Goal: Information Seeking & Learning: Learn about a topic

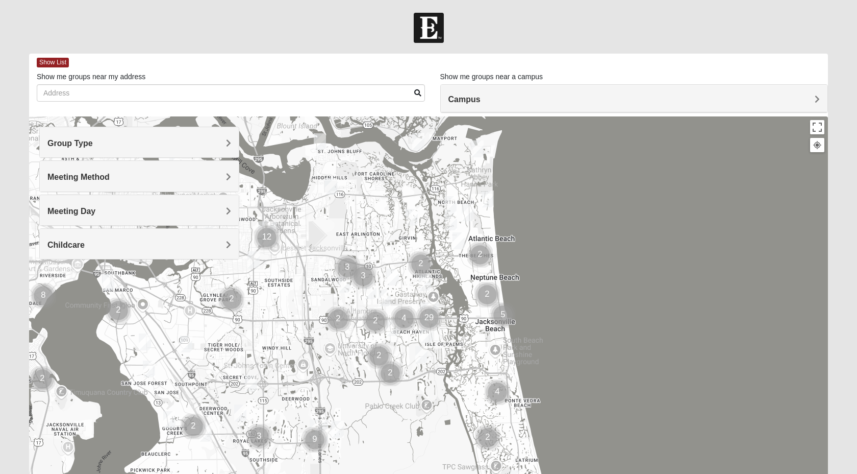
click at [138, 139] on h4 "Group Type" at bounding box center [139, 143] width 184 height 10
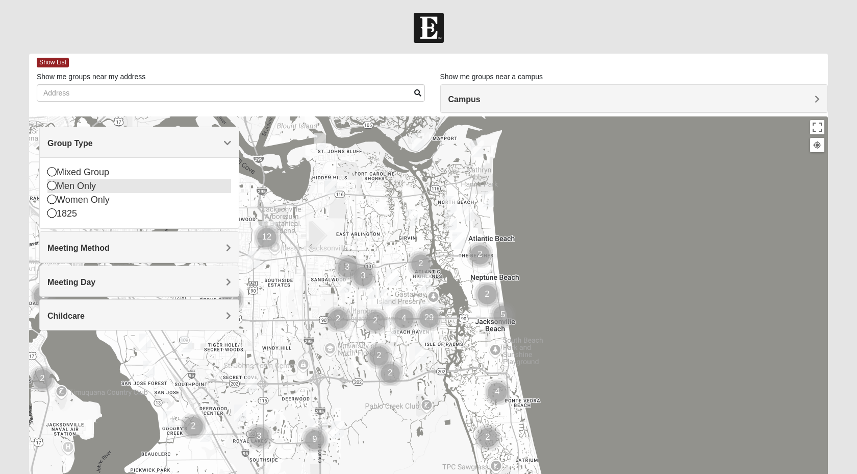
click at [58, 188] on div "Men Only" at bounding box center [139, 186] width 184 height 14
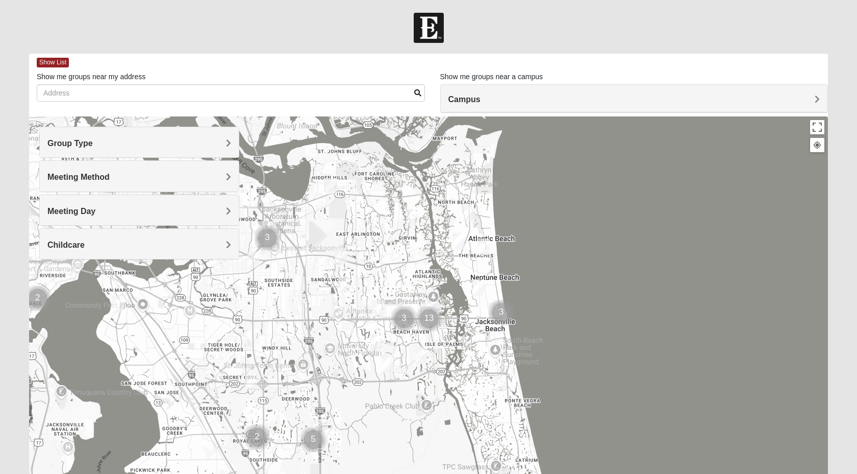
click at [150, 200] on div "Meeting Day" at bounding box center [139, 210] width 199 height 30
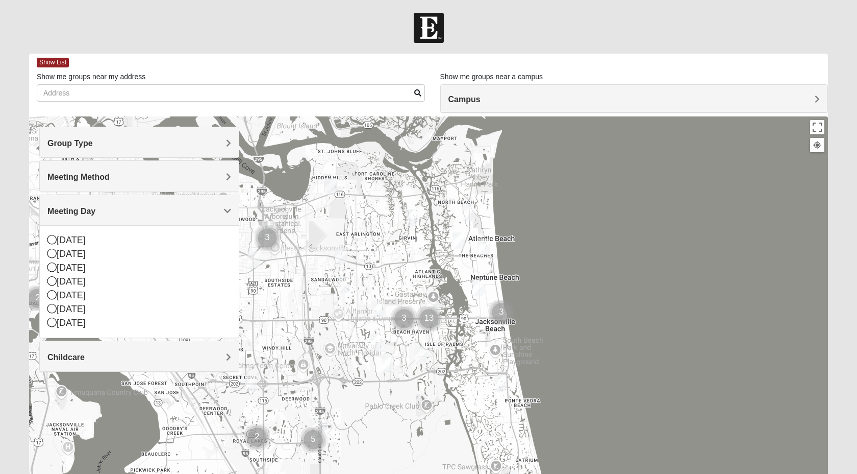
click at [150, 200] on div "Meeting Day" at bounding box center [139, 210] width 199 height 30
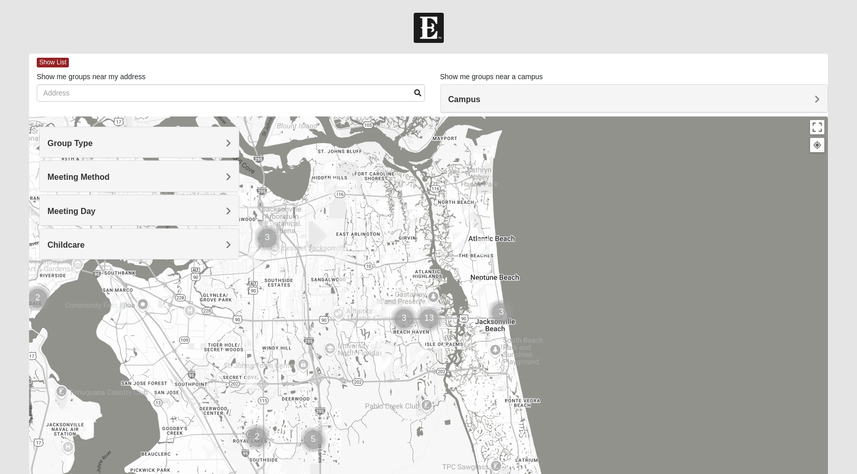
click at [169, 174] on h4 "Meeting Method" at bounding box center [139, 177] width 184 height 10
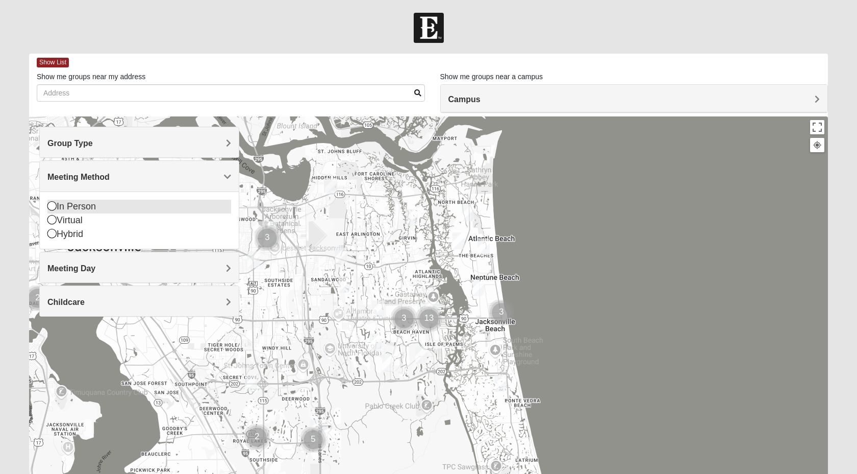
click at [81, 206] on div "In Person" at bounding box center [139, 207] width 184 height 14
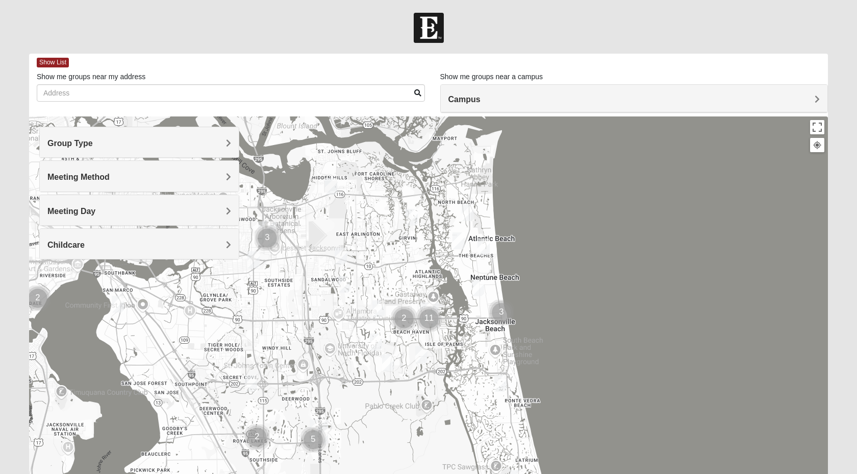
click at [428, 316] on img "Cluster of 11 groups" at bounding box center [429, 319] width 26 height 26
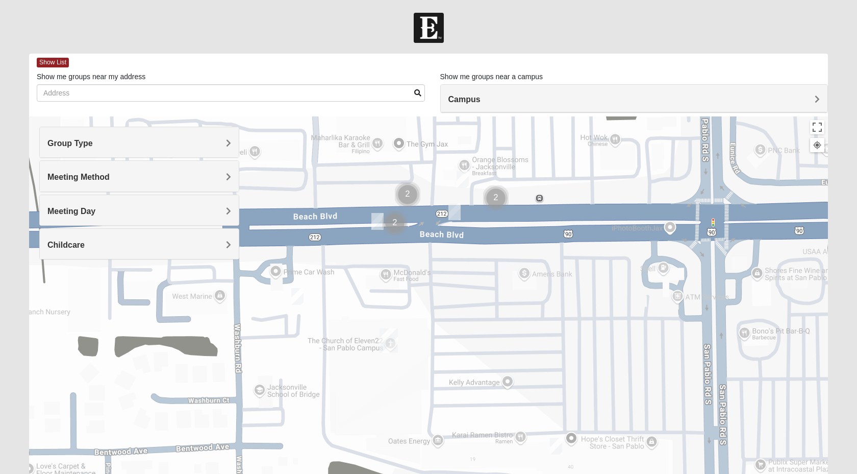
click at [386, 337] on img "San Pablo" at bounding box center [389, 340] width 18 height 24
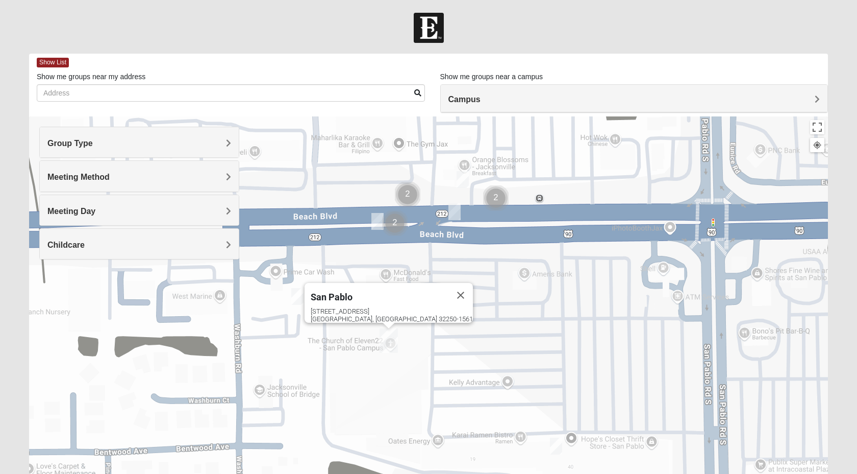
click at [301, 295] on img "Mens Proctor 32250" at bounding box center [297, 296] width 12 height 17
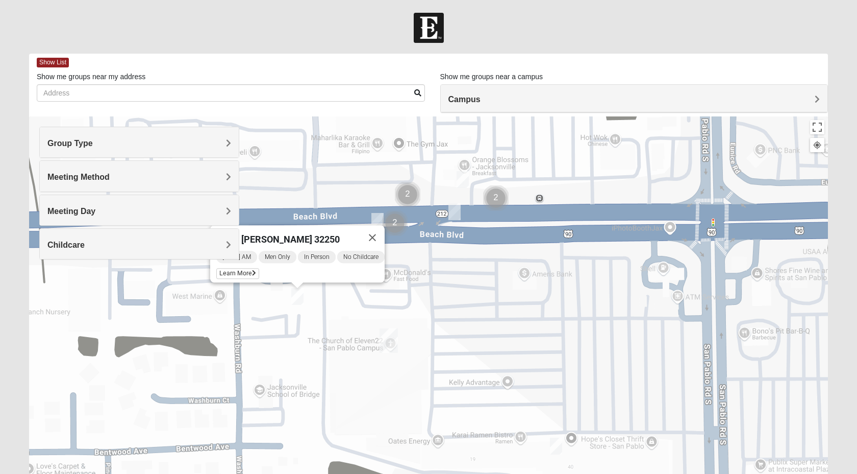
click at [555, 444] on img "On Campus Mens Starkey 32250" at bounding box center [556, 445] width 12 height 17
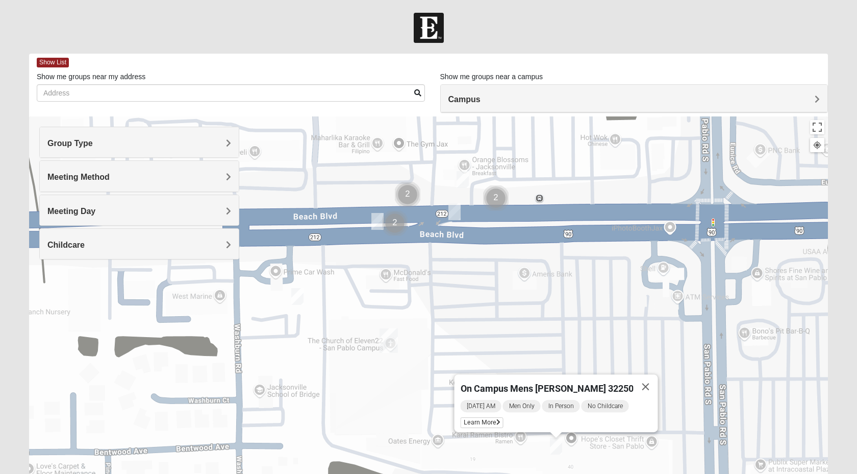
click at [494, 195] on img "Cluster of 2 groups" at bounding box center [496, 198] width 26 height 26
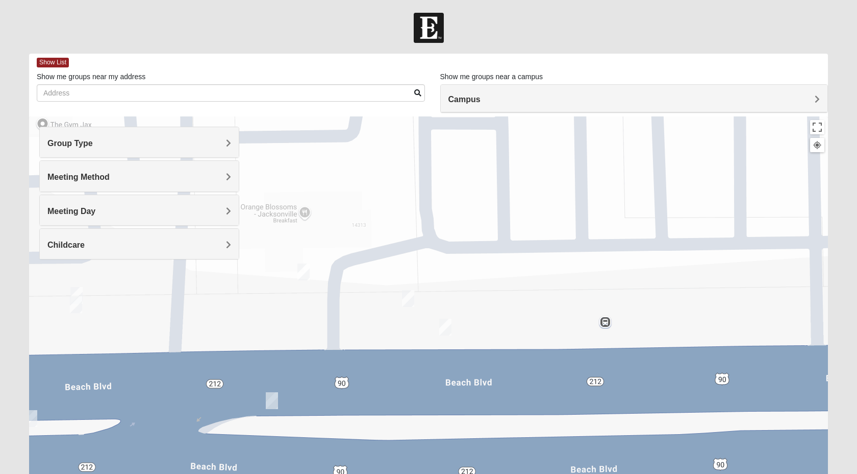
click at [442, 325] on img "On Campus Mens Moya/Pritchett 32250" at bounding box center [445, 326] width 12 height 17
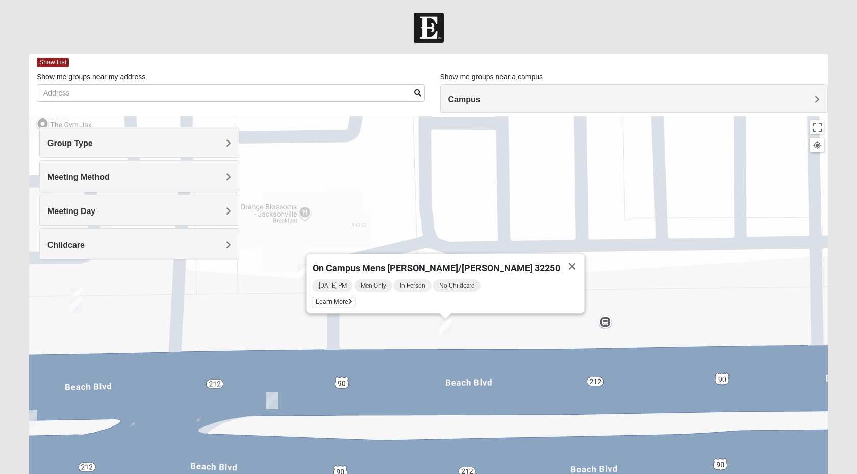
click at [345, 223] on div "On Campus Mens [PERSON_NAME]/[PERSON_NAME] 32250 [DATE] PM Men Only In Person N…" at bounding box center [428, 320] width 799 height 408
click at [560, 258] on button "Close" at bounding box center [572, 266] width 24 height 24
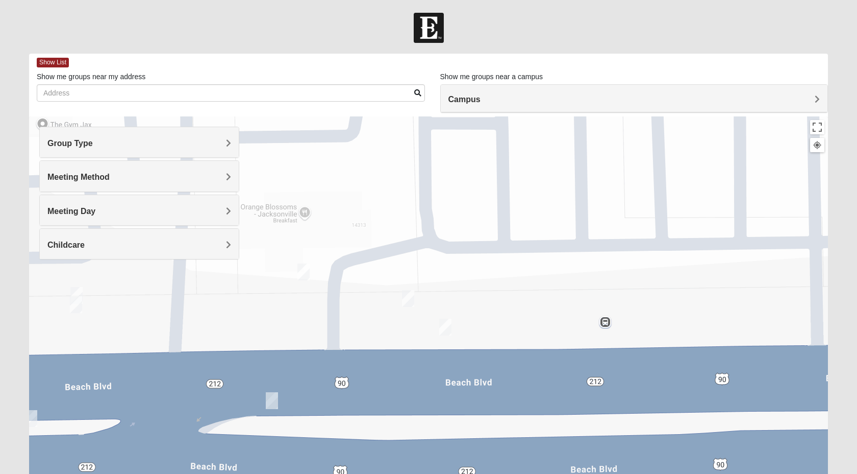
click at [413, 295] on img "On Campus Mens Hawk/Garcia 32250" at bounding box center [408, 298] width 12 height 17
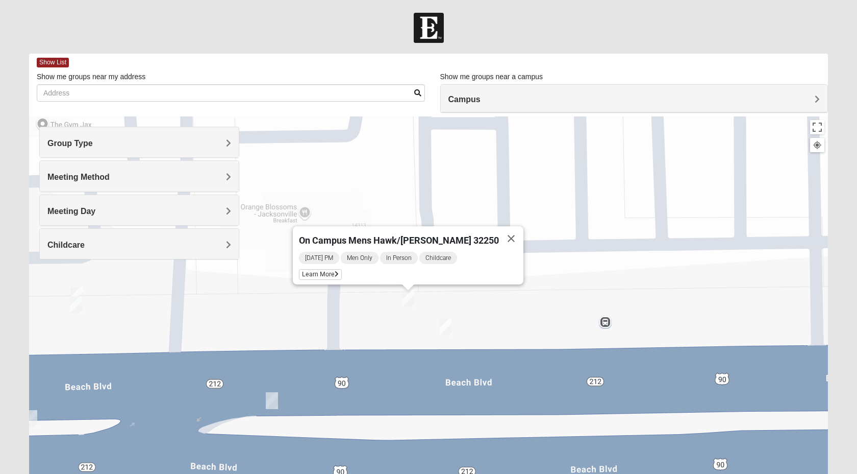
click at [304, 270] on img "Mens Baez 32250" at bounding box center [304, 271] width 12 height 17
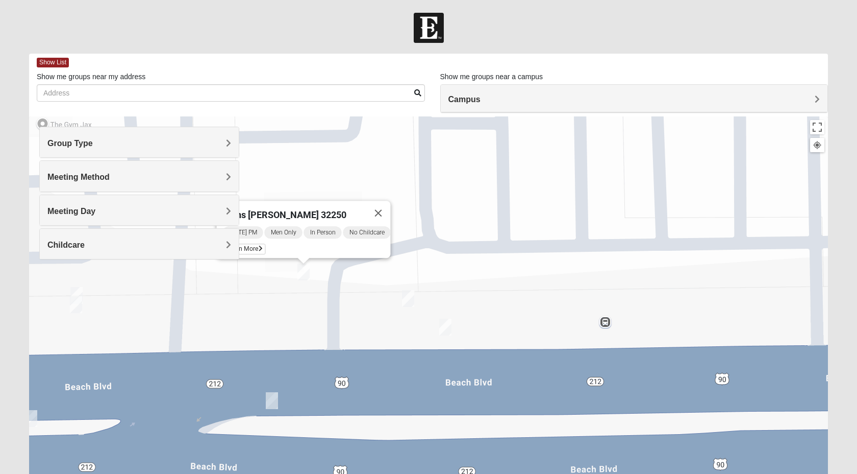
click at [274, 401] on img "Mens Vinke 32250" at bounding box center [272, 400] width 12 height 17
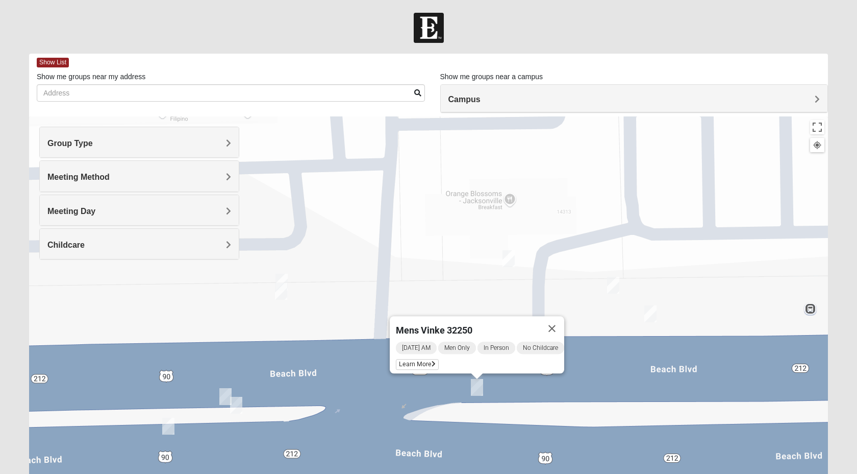
drag, startPoint x: 230, startPoint y: 403, endPoint x: 436, endPoint y: 389, distance: 206.6
click at [437, 389] on div "Mens Vinke 32250 [DATE] AM Men Only In Person No Childcare Learn More" at bounding box center [428, 320] width 799 height 408
click at [286, 280] on img "On Campus Mens Keller 32250" at bounding box center [282, 282] width 12 height 17
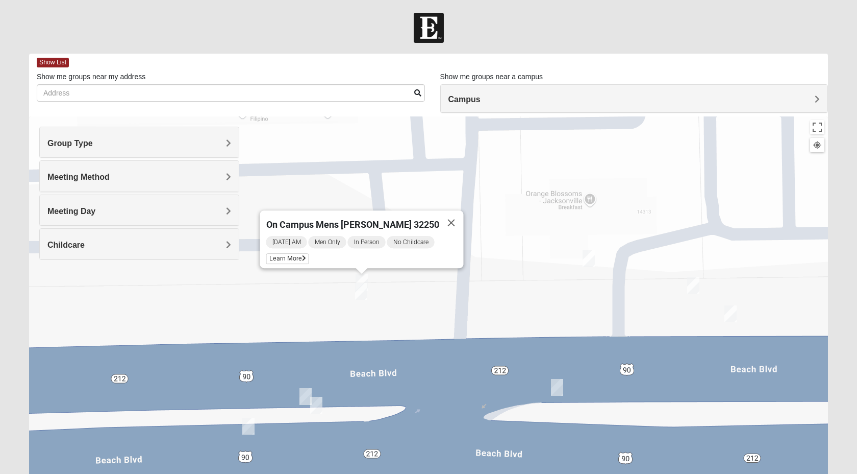
drag, startPoint x: 286, startPoint y: 305, endPoint x: 372, endPoint y: 305, distance: 85.2
click at [372, 305] on div "On Campus Mens [PERSON_NAME] 32250 [DATE] AM Men Only In Person No Childcare Le…" at bounding box center [428, 320] width 799 height 408
click at [290, 255] on span "Learn More" at bounding box center [287, 258] width 43 height 11
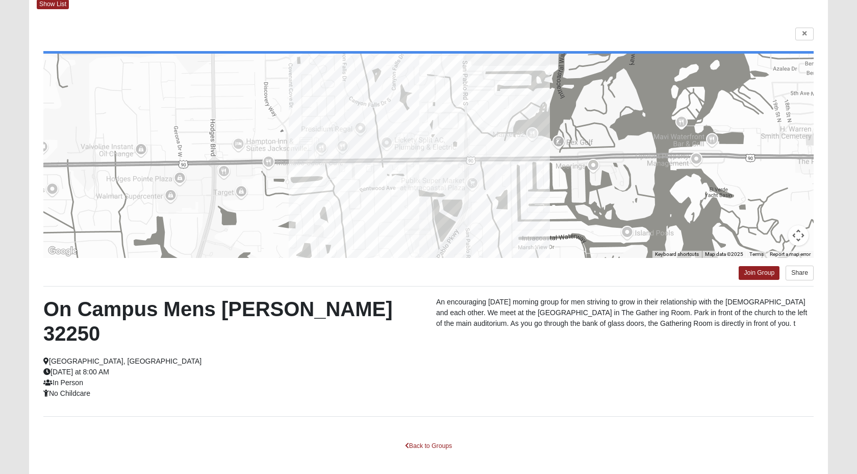
scroll to position [81, 0]
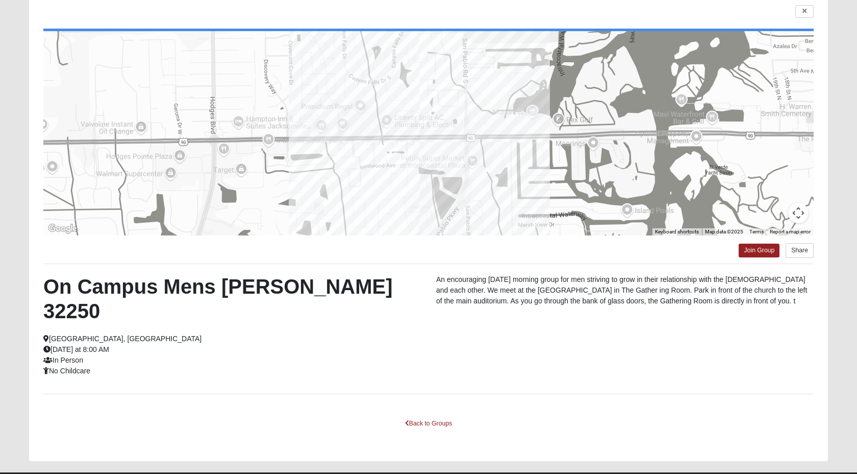
click at [535, 290] on p "An encouraging [DATE] morning group for men striving to grow in their relations…" at bounding box center [625, 290] width 378 height 32
click at [536, 290] on p "An encouraging [DATE] morning group for men striving to grow in their relations…" at bounding box center [625, 290] width 378 height 32
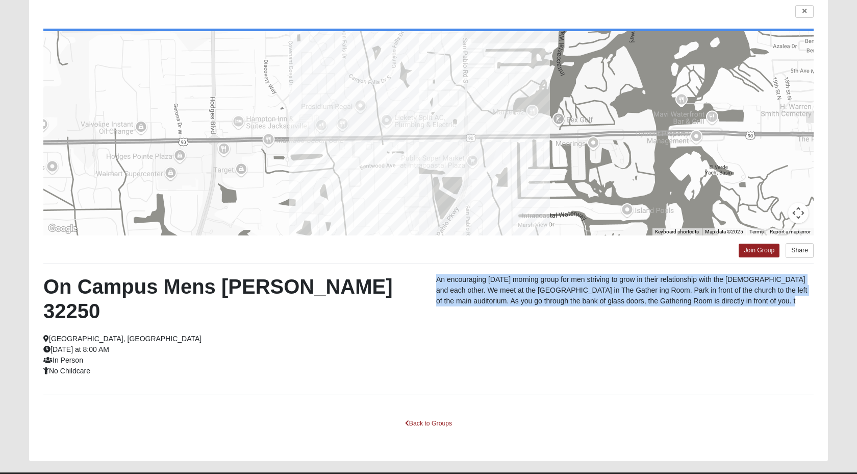
click at [536, 290] on p "An encouraging [DATE] morning group for men striving to grow in their relations…" at bounding box center [625, 290] width 378 height 32
click at [728, 302] on p "An encouraging [DATE] morning group for men striving to grow in their relations…" at bounding box center [625, 290] width 378 height 32
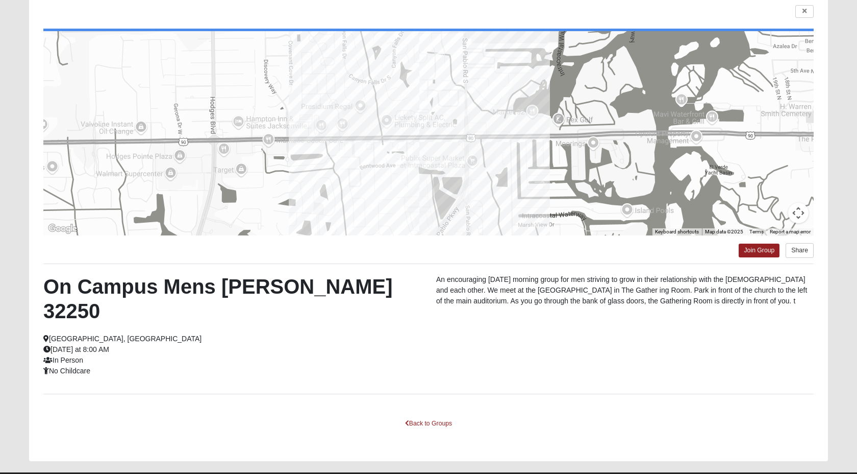
click at [690, 301] on p "An encouraging [DATE] morning group for men striving to grow in their relations…" at bounding box center [625, 290] width 378 height 32
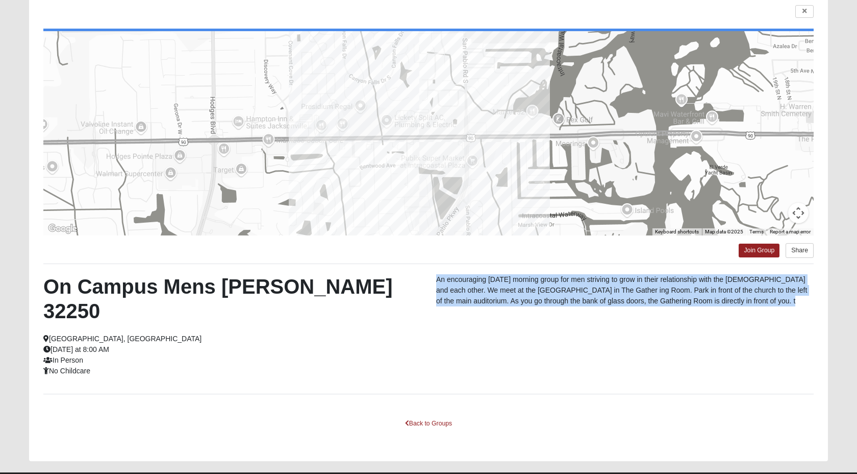
click at [690, 301] on p "An encouraging [DATE] morning group for men striving to grow in their relations…" at bounding box center [625, 290] width 378 height 32
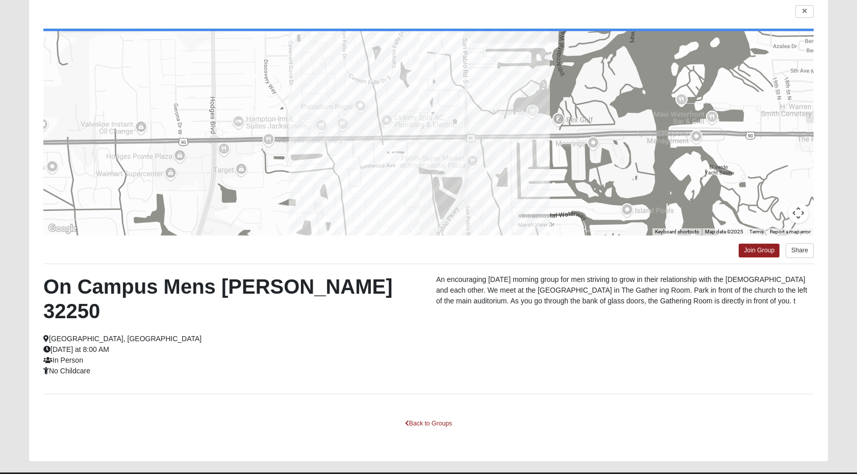
click at [724, 303] on p "An encouraging [DATE] morning group for men striving to grow in their relations…" at bounding box center [625, 290] width 378 height 32
click at [428, 415] on link "Back to Groups" at bounding box center [429, 423] width 60 height 16
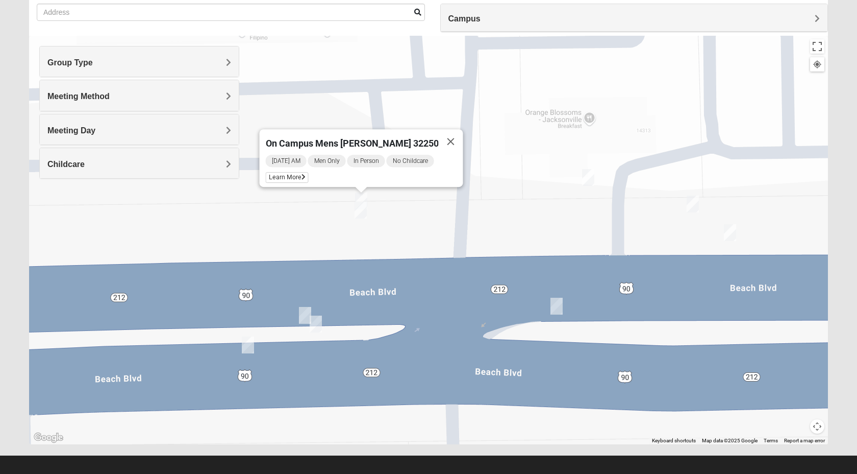
click at [358, 211] on img "On Campus Mens Smith 32250" at bounding box center [361, 210] width 12 height 17
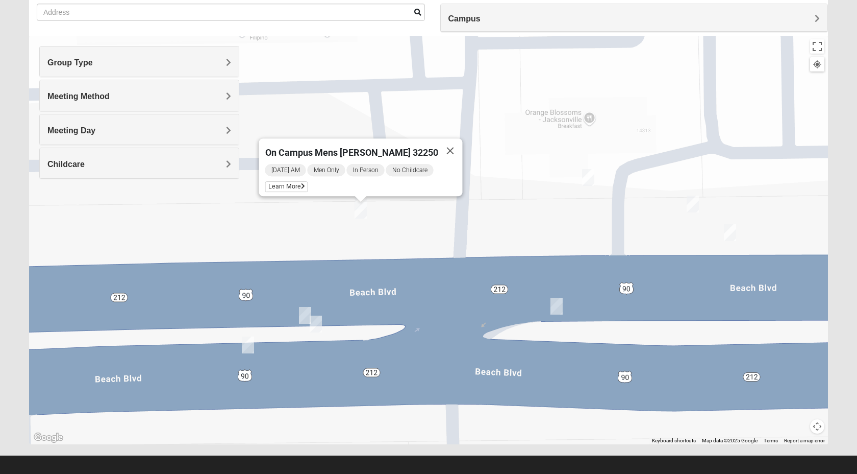
click at [302, 312] on img "On Campus Mens Pacetti 32250" at bounding box center [305, 315] width 12 height 17
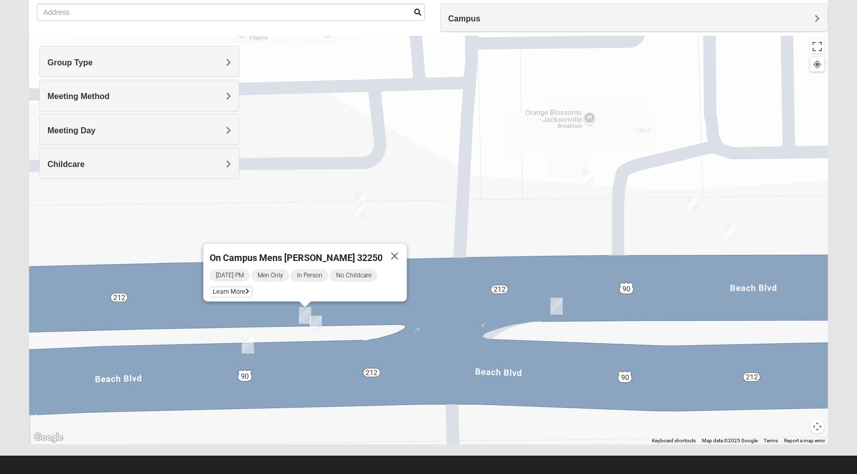
click at [318, 323] on img "On Campus Mens Pearson 32250" at bounding box center [316, 323] width 12 height 17
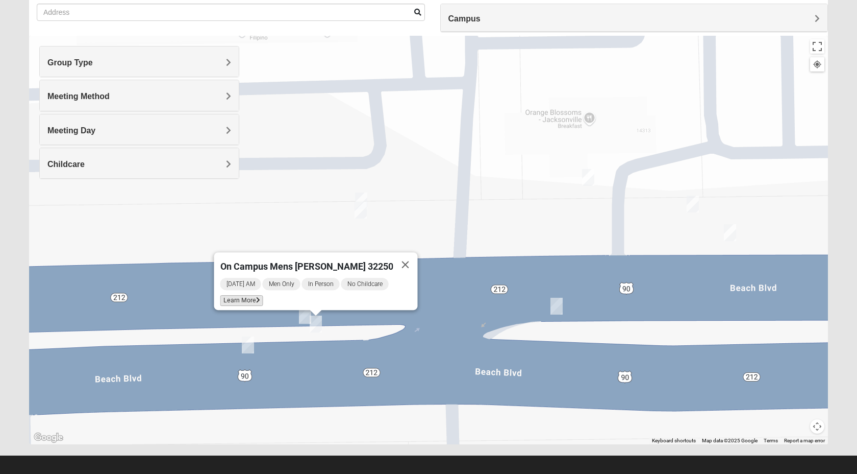
click at [257, 295] on span "Learn More" at bounding box center [241, 300] width 43 height 11
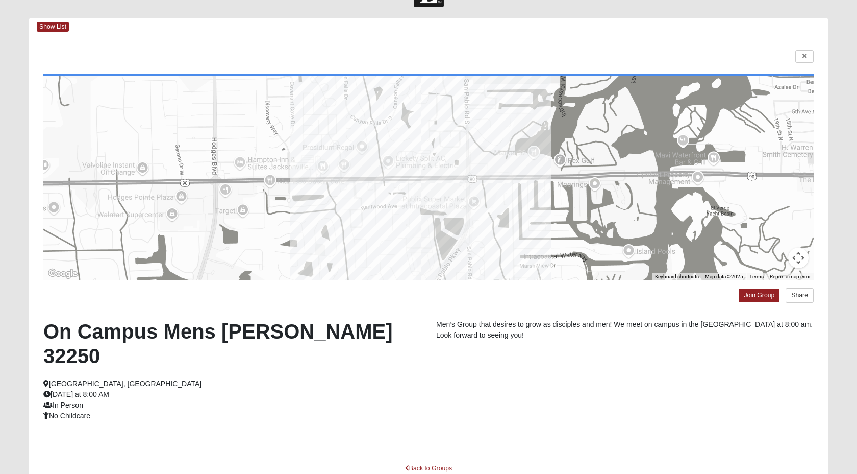
click at [809, 48] on div "← Move left → Move right ↑ Move up ↓ Move down + Zoom in - Zoom out Home Jump l…" at bounding box center [428, 271] width 799 height 470
click at [805, 51] on link at bounding box center [805, 56] width 18 height 13
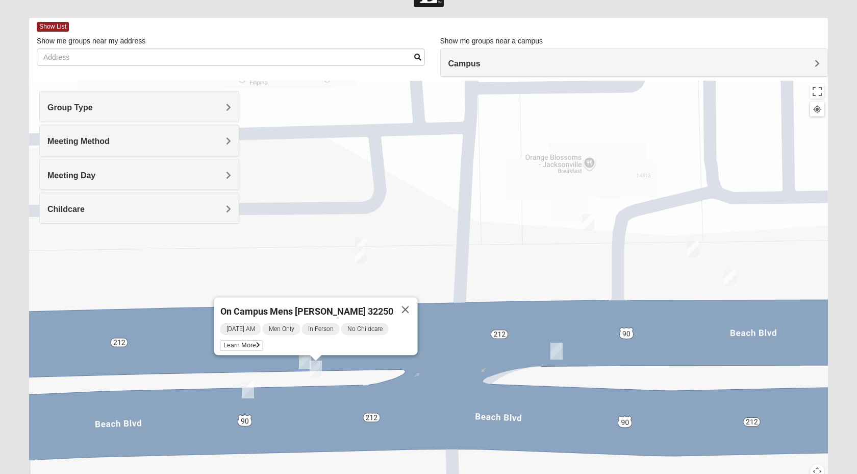
click at [246, 392] on img "Mens Hartley/Vail 32250" at bounding box center [248, 389] width 12 height 17
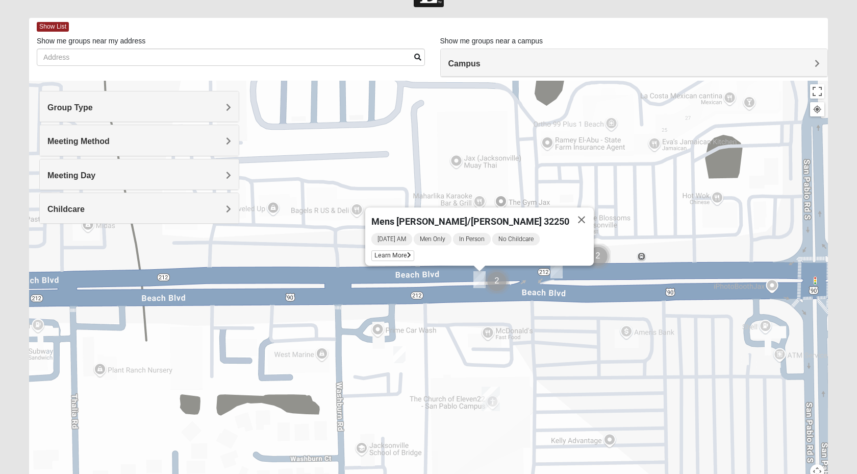
click at [403, 353] on img "Mens Proctor 32250" at bounding box center [399, 354] width 12 height 17
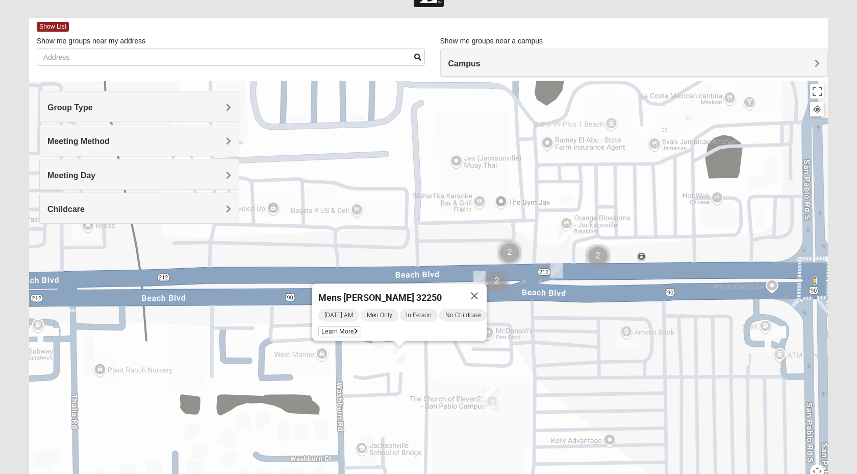
click at [107, 107] on h4 "Group Type" at bounding box center [139, 108] width 184 height 10
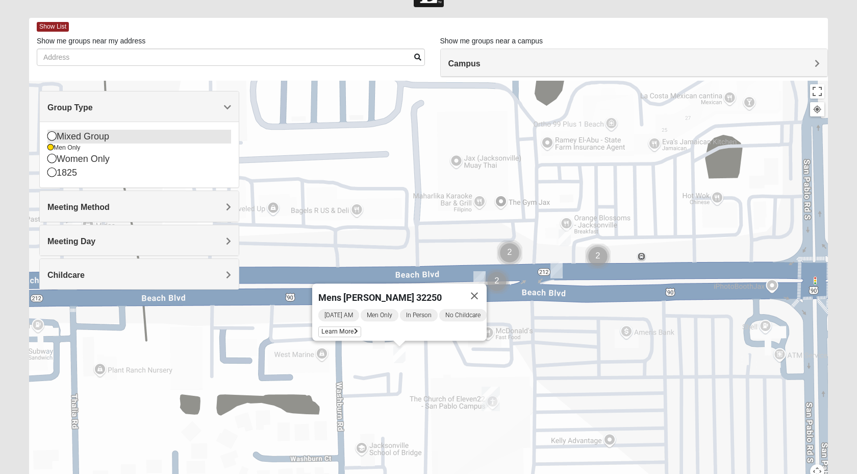
click at [77, 133] on div "Mixed Group" at bounding box center [139, 137] width 184 height 14
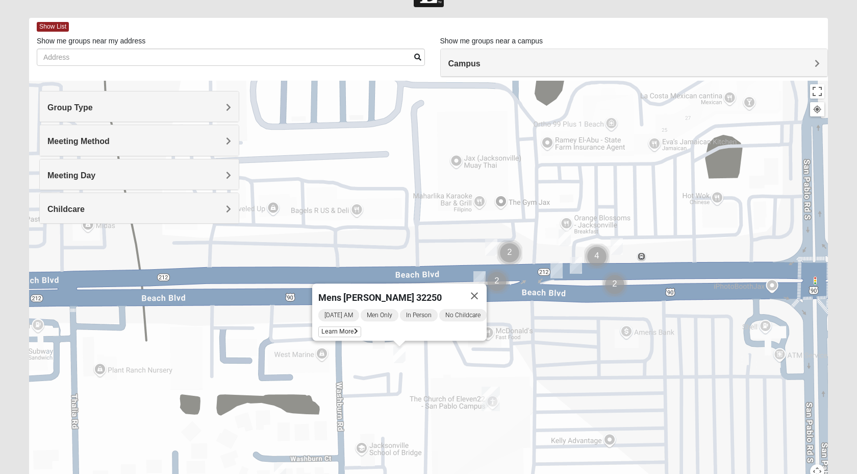
click at [87, 112] on div "Group Type" at bounding box center [139, 106] width 199 height 30
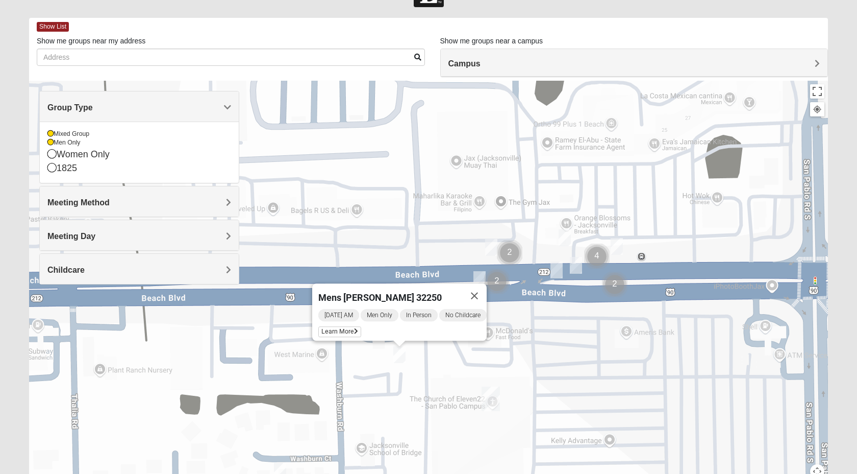
click at [572, 400] on div "Mens [PERSON_NAME] 32250 [DATE] AM Men Only In Person No Childcare Learn More" at bounding box center [428, 285] width 799 height 408
click at [598, 256] on img "Cluster of 4 groups" at bounding box center [597, 256] width 26 height 26
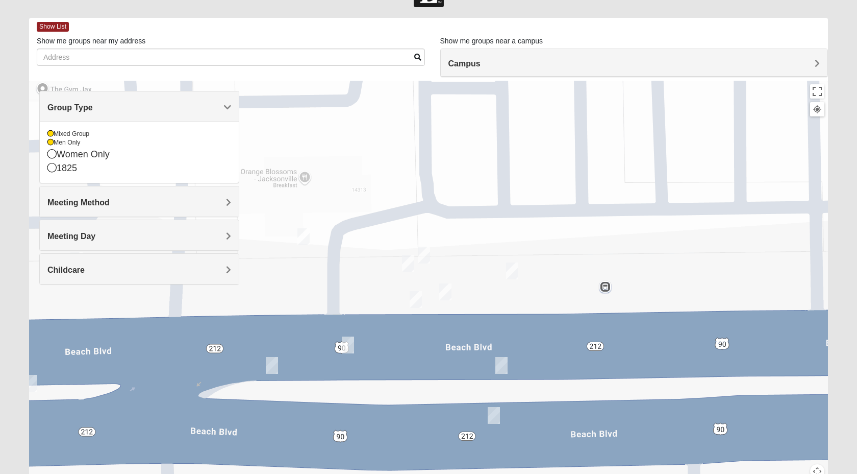
click at [414, 293] on img "On Campus Mixed Smith 32250" at bounding box center [416, 299] width 12 height 17
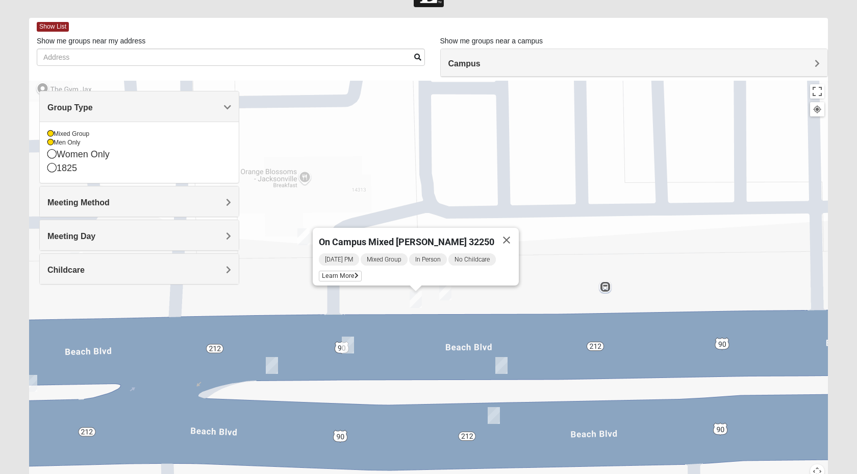
click at [450, 289] on img "On Campus Mens Moya/Pritchett 32250" at bounding box center [445, 291] width 12 height 17
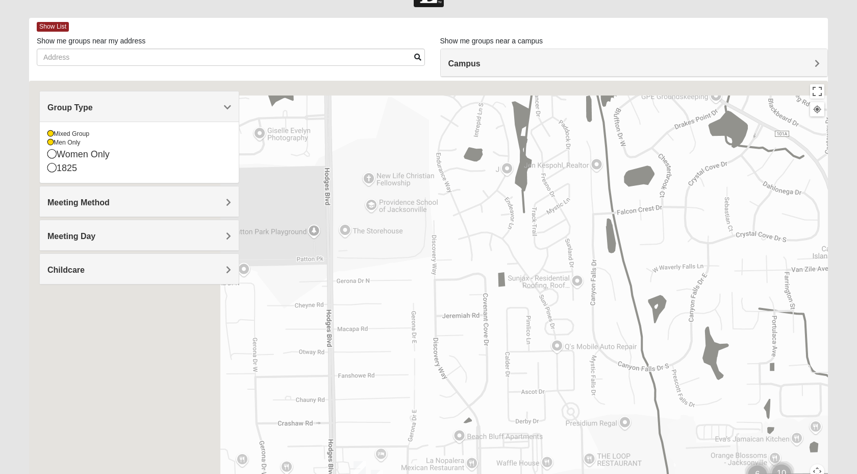
drag, startPoint x: 314, startPoint y: 286, endPoint x: 658, endPoint y: 376, distance: 355.5
click at [657, 376] on div at bounding box center [428, 285] width 799 height 408
